Goal: Information Seeking & Learning: Understand process/instructions

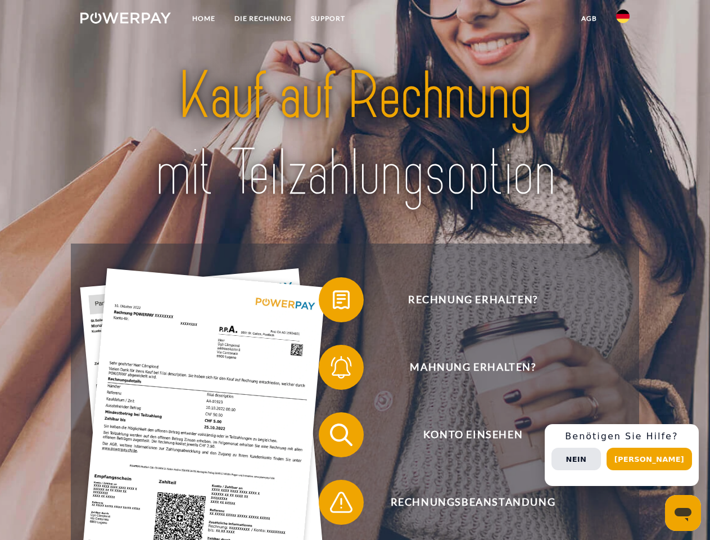
click at [125, 20] on img at bounding box center [125, 17] width 90 height 11
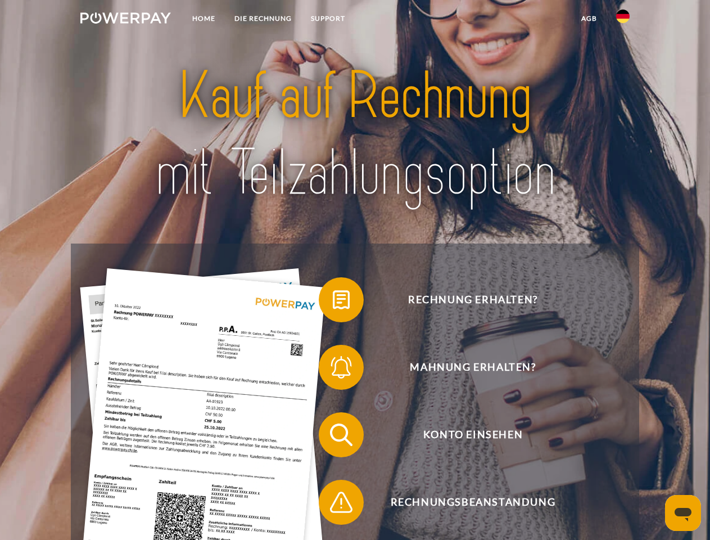
click at [623, 20] on img at bounding box center [622, 16] width 13 height 13
click at [588, 19] on link "agb" at bounding box center [589, 18] width 35 height 20
click at [333, 302] on span at bounding box center [324, 299] width 56 height 56
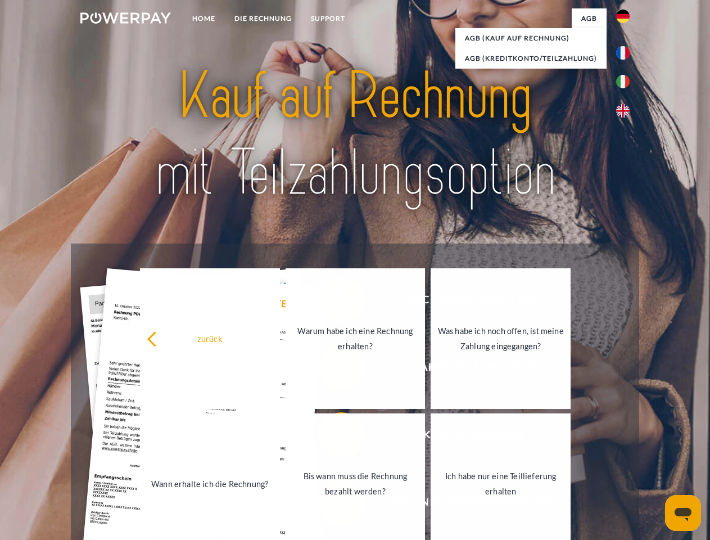
click at [333, 369] on div "zurück Warum habe ich eine Rechnung erhalten? Was habe ich noch offen, ist mein…" at bounding box center [356, 411] width 454 height 290
click at [333, 437] on link "Bis wann muss die Rechnung bezahlt werden?" at bounding box center [354, 483] width 140 height 141
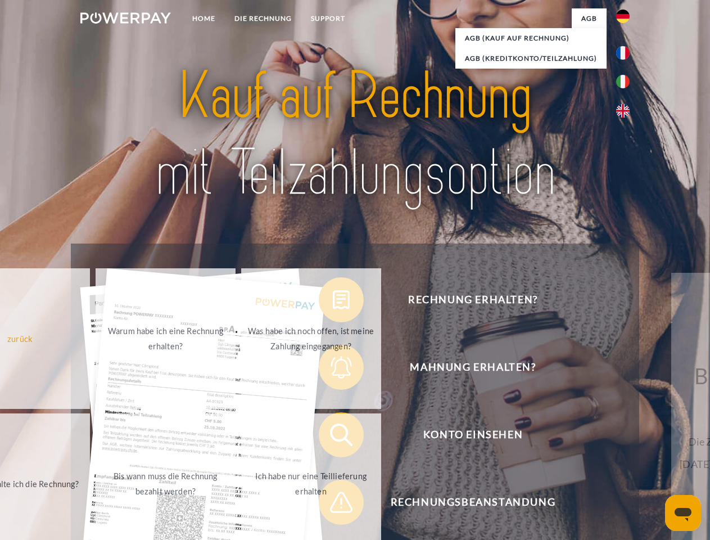
click at [333, 504] on div "Rechnung erhalten? Mahnung erhalten? Konto einsehen" at bounding box center [355, 468] width 568 height 450
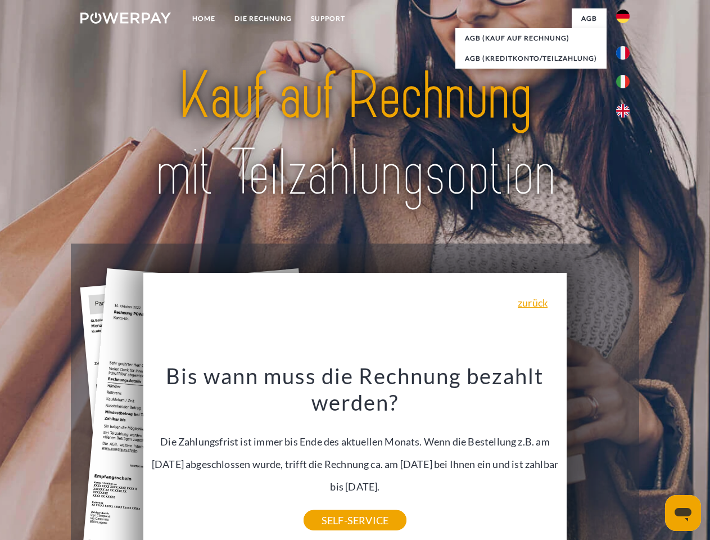
click at [626, 455] on div "Rechnung erhalten? Mahnung erhalten? Konto einsehen" at bounding box center [355, 468] width 568 height 450
click at [598, 457] on span "Konto einsehen" at bounding box center [472, 434] width 275 height 45
click at [653, 459] on header "Home DIE RECHNUNG SUPPORT" at bounding box center [355, 388] width 710 height 776
